Goal: Task Accomplishment & Management: Use online tool/utility

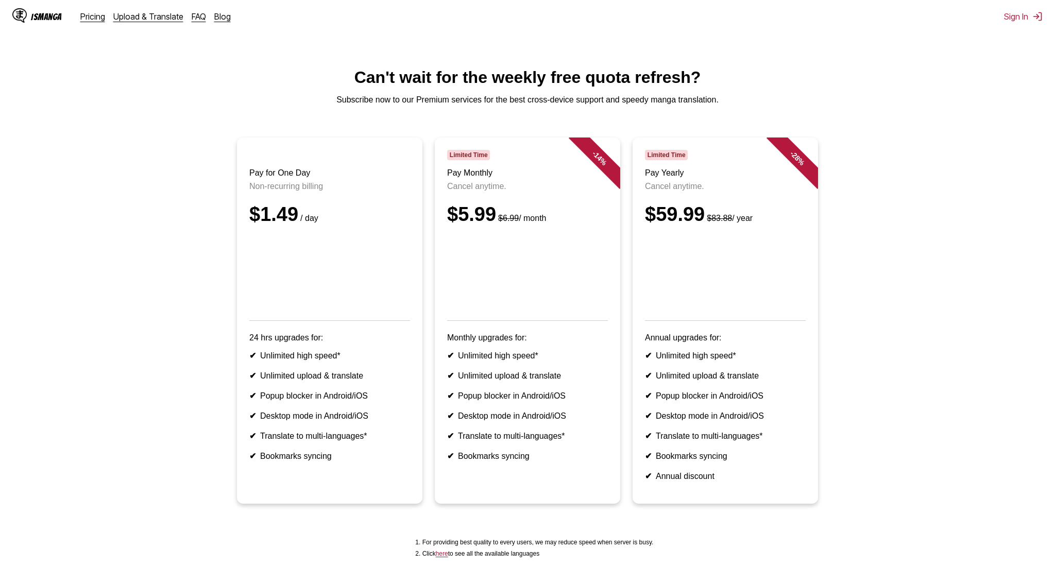
click at [38, 16] on div "IsManga" at bounding box center [46, 17] width 31 height 10
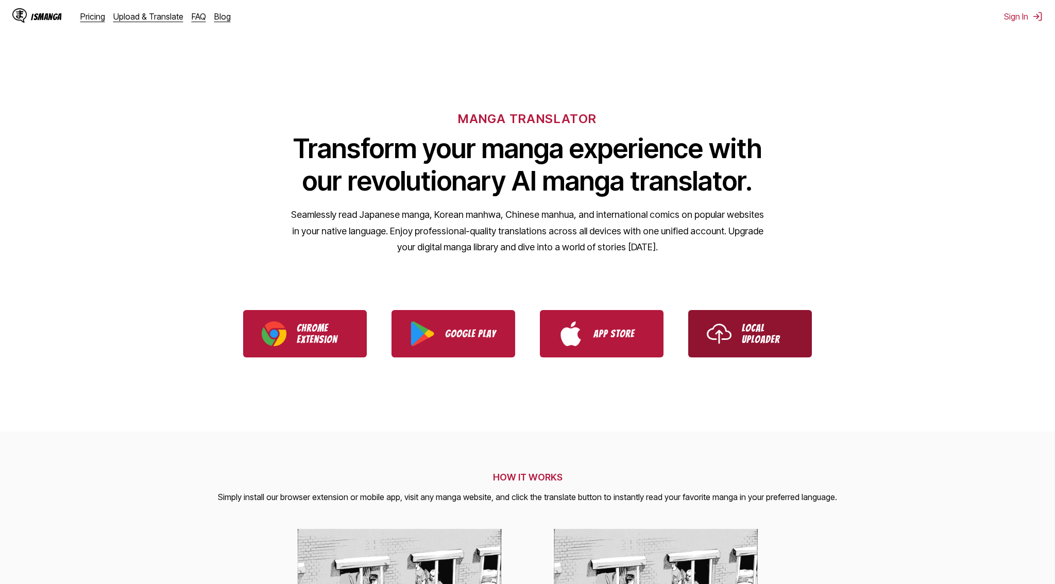
click at [759, 336] on p "Local Uploader" at bounding box center [768, 334] width 52 height 23
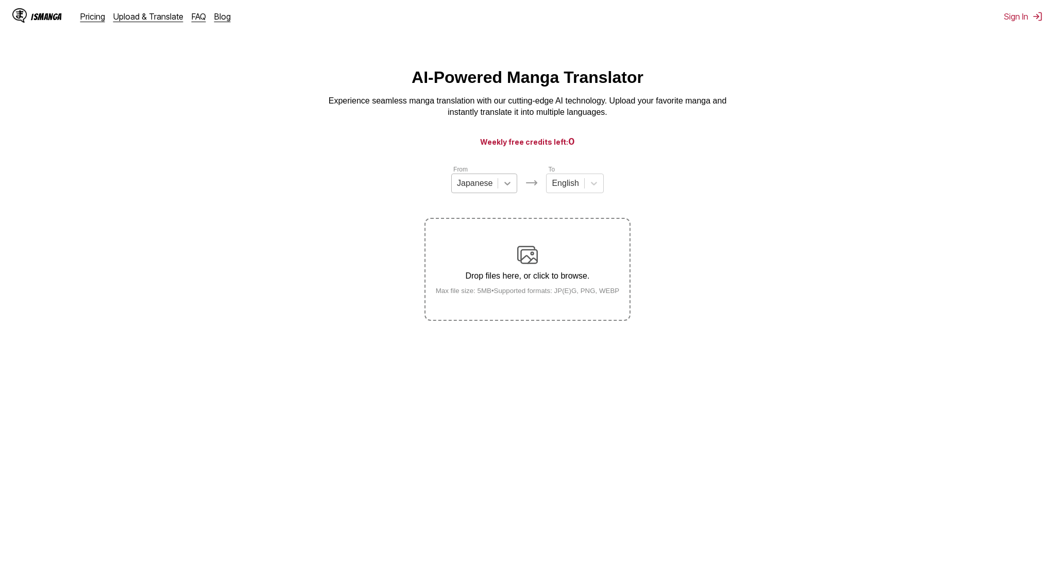
click at [503, 189] on div at bounding box center [507, 183] width 19 height 19
click at [552, 191] on div "English" at bounding box center [565, 183] width 37 height 15
